Goal: Find specific page/section: Find specific page/section

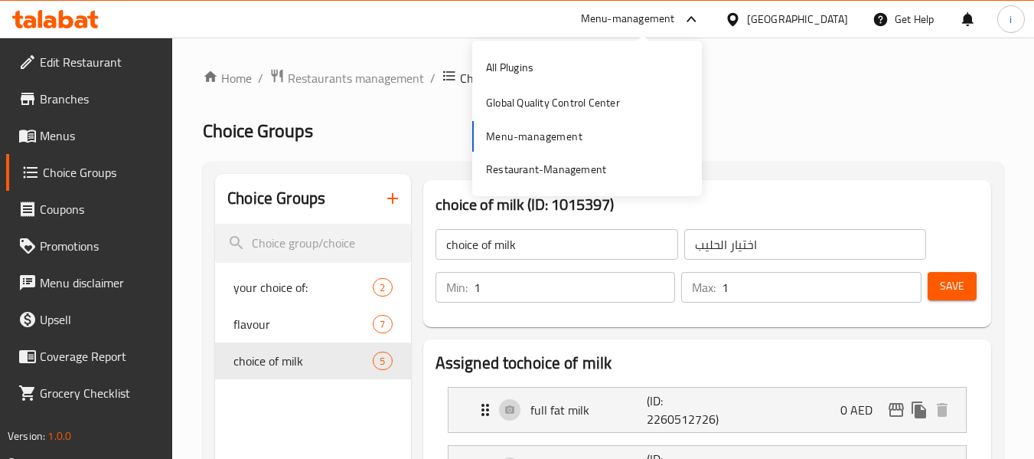
click at [92, 105] on span "Branches" at bounding box center [100, 99] width 121 height 18
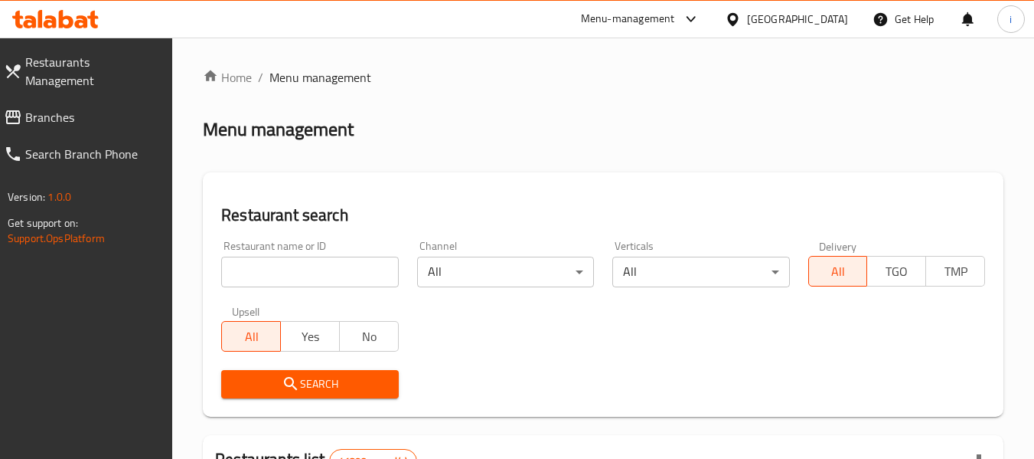
drag, startPoint x: 0, startPoint y: 0, endPoint x: 54, endPoint y: 101, distance: 114.8
click at [54, 108] on span "Branches" at bounding box center [93, 117] width 136 height 18
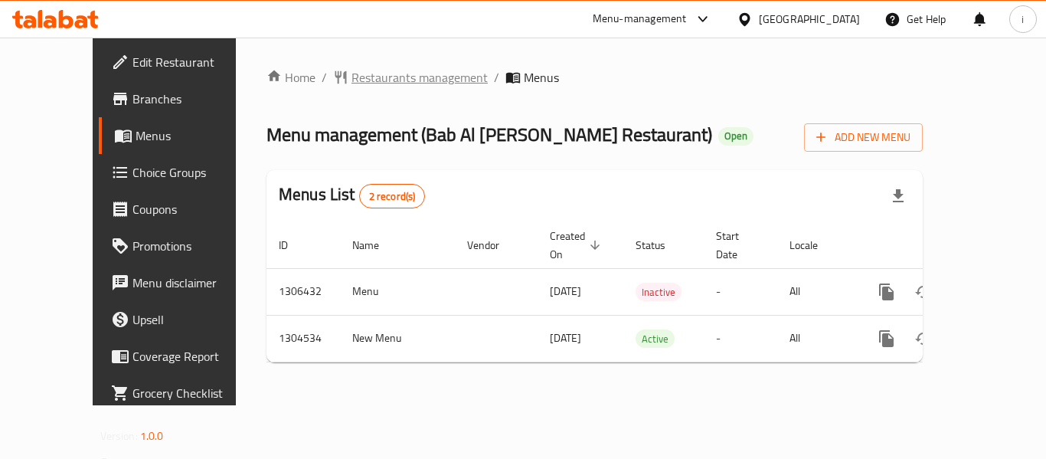
click at [361, 83] on span "Restaurants management" at bounding box center [419, 77] width 136 height 18
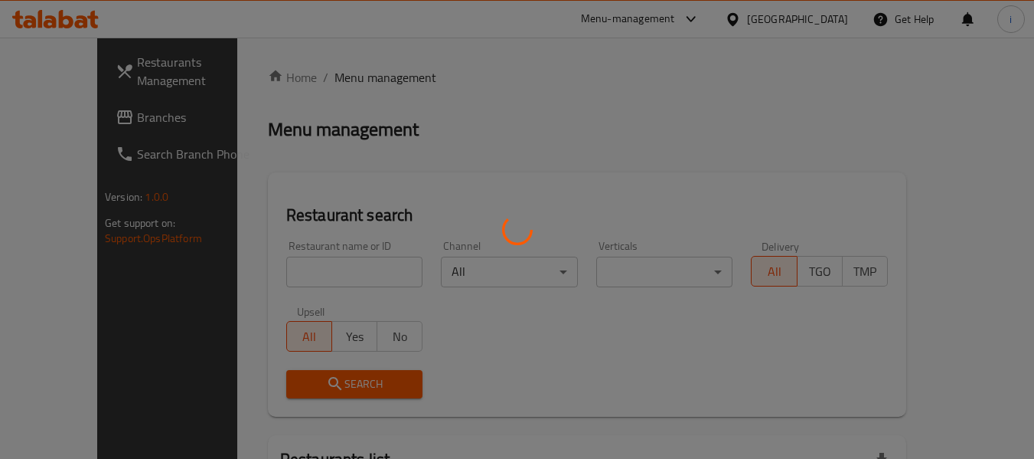
click at [323, 269] on div at bounding box center [517, 229] width 1034 height 459
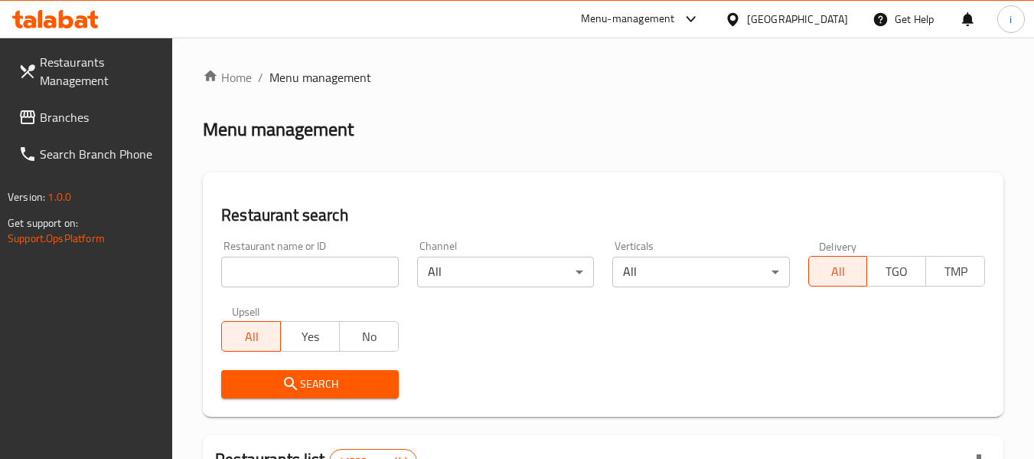
click at [323, 269] on input "search" at bounding box center [309, 271] width 177 height 31
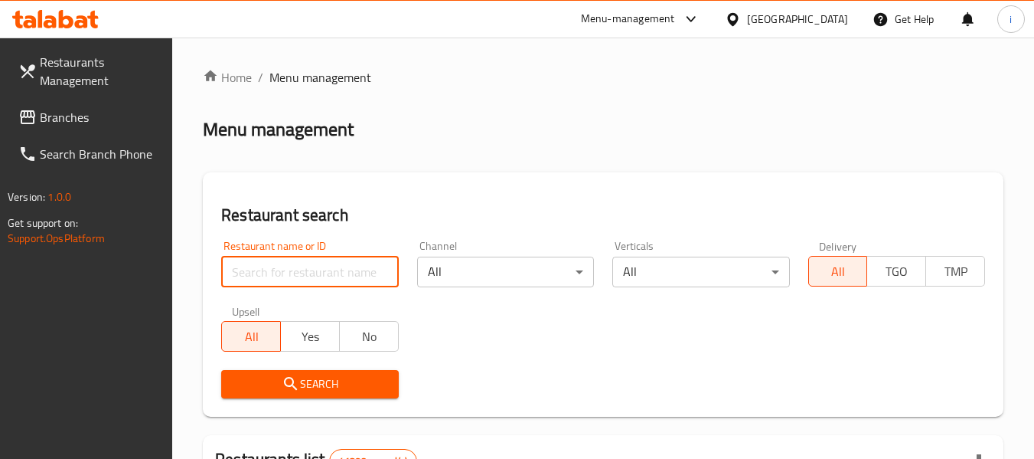
paste input "703296"
type input "703296"
click button "Search" at bounding box center [309, 384] width 177 height 28
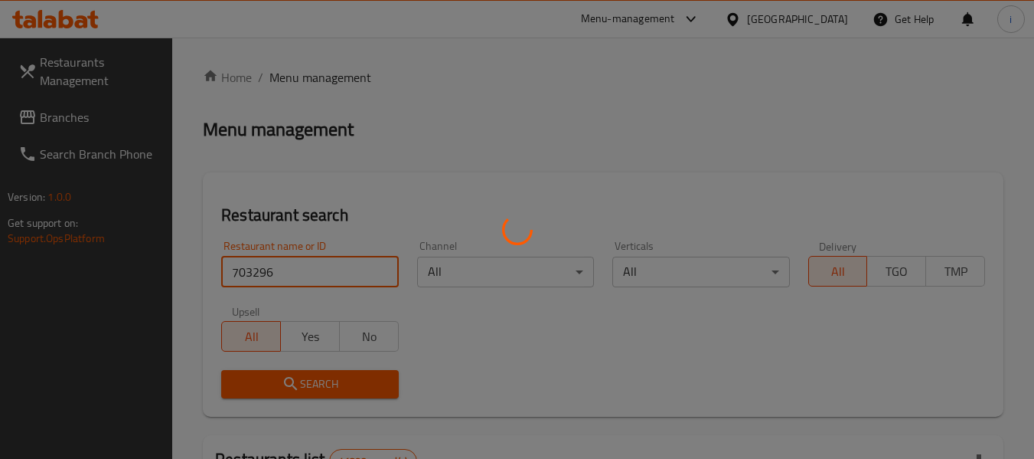
click button "Search" at bounding box center [309, 384] width 177 height 28
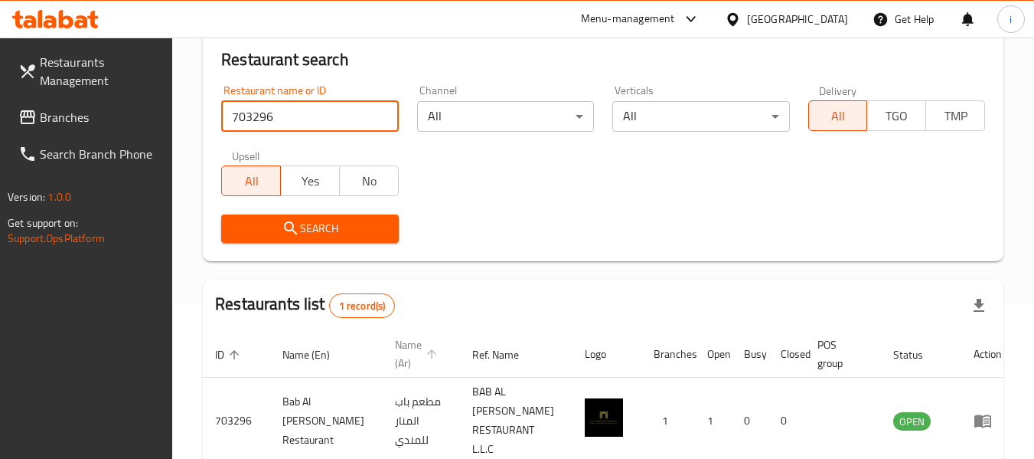
scroll to position [243, 0]
